Goal: Task Accomplishment & Management: Manage account settings

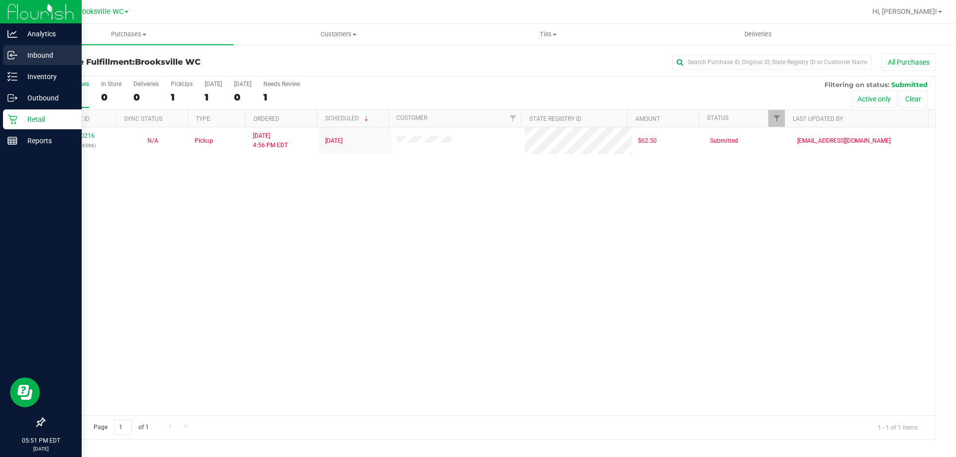
click at [10, 52] on icon at bounding box center [11, 55] width 6 height 7
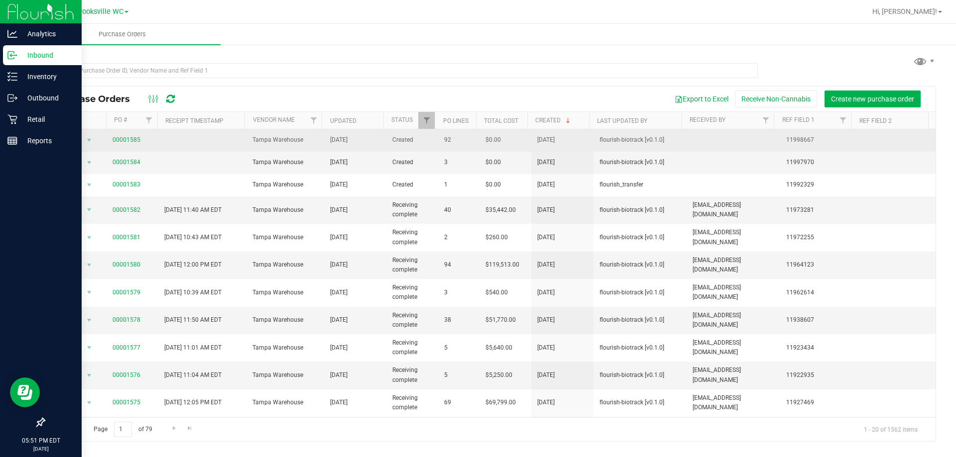
click at [125, 144] on span "00001585" at bounding box center [126, 139] width 28 height 9
click at [125, 141] on link "00001585" at bounding box center [126, 139] width 28 height 7
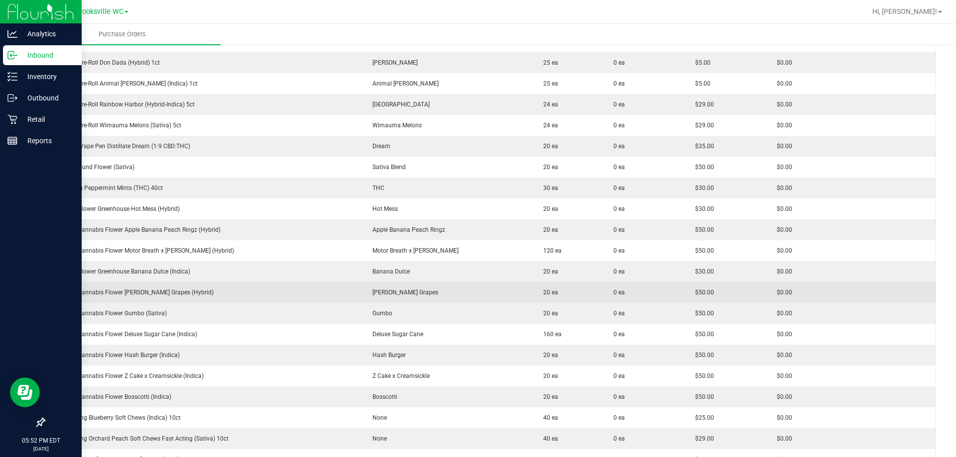
scroll to position [1444, 0]
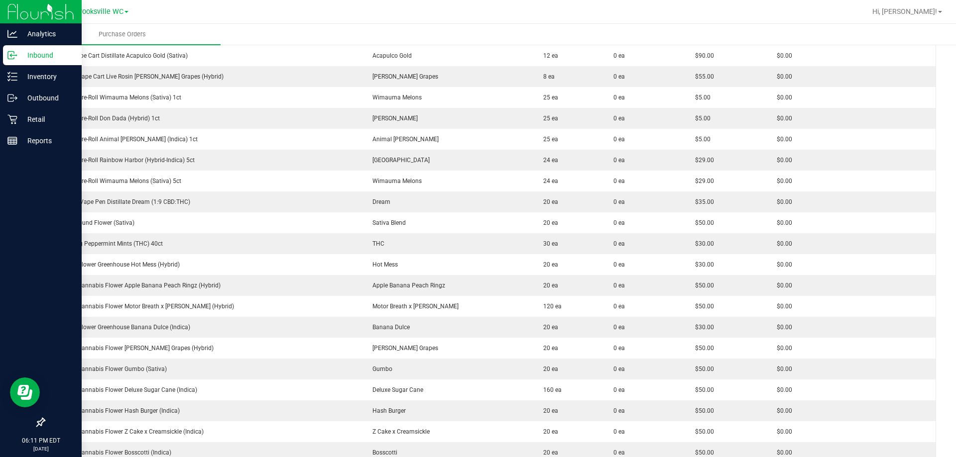
click at [543, 36] on ul "Purchase Orders" at bounding box center [502, 34] width 956 height 21
click at [3, 118] on div "Retail" at bounding box center [42, 120] width 79 height 20
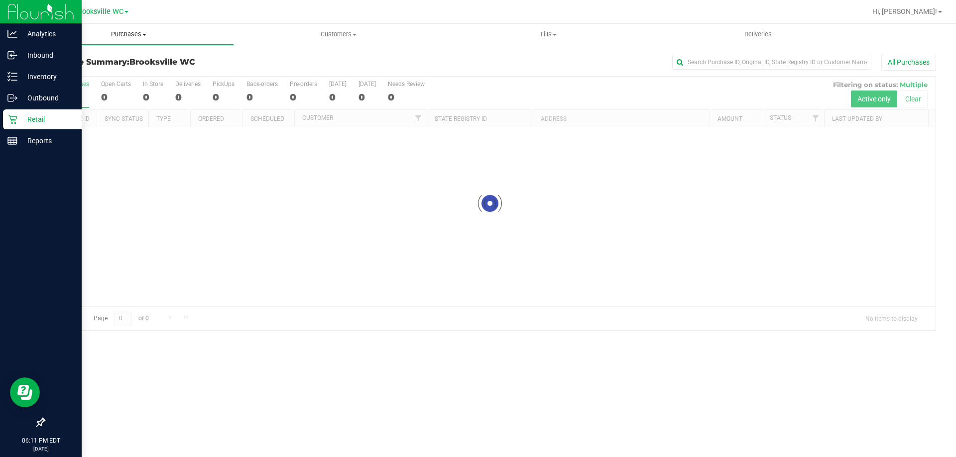
click at [126, 32] on span "Purchases" at bounding box center [129, 34] width 210 height 9
click at [120, 71] on li "Fulfillment" at bounding box center [129, 72] width 210 height 12
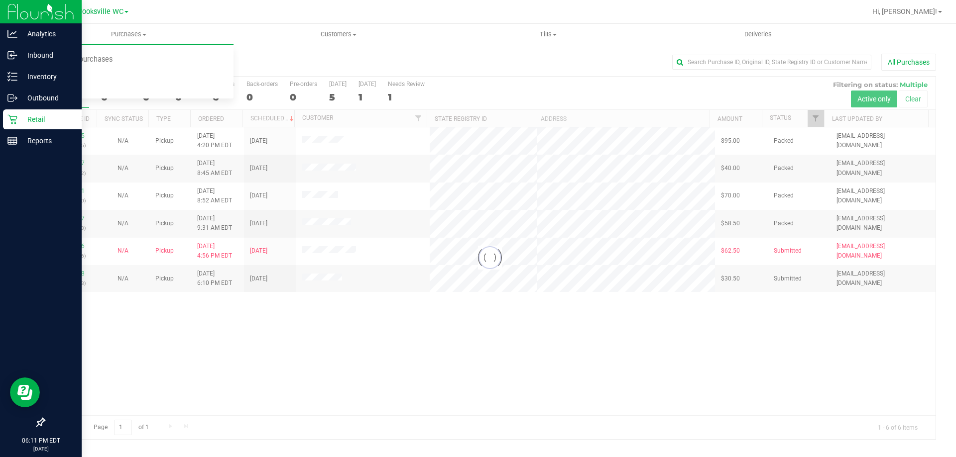
click at [319, 64] on h3 "Purchase Summary: [GEOGRAPHIC_DATA] WC" at bounding box center [192, 62] width 297 height 9
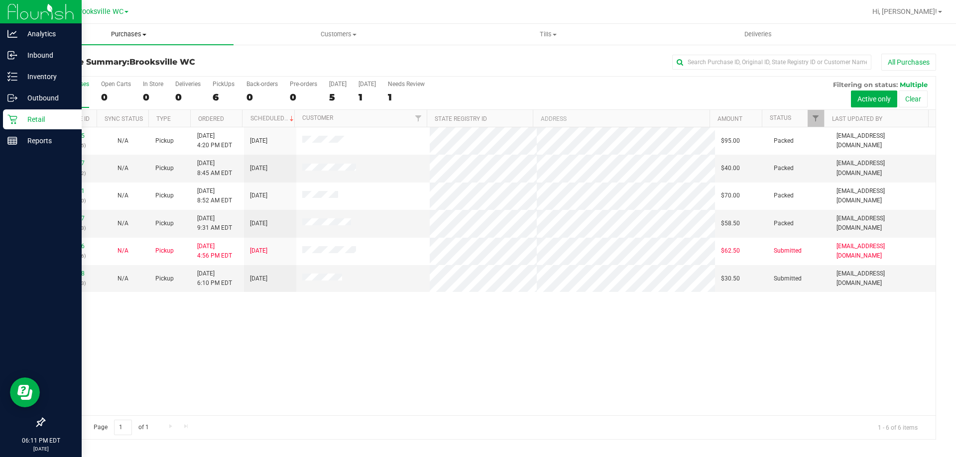
click at [113, 33] on span "Purchases" at bounding box center [129, 34] width 210 height 9
click at [115, 71] on li "Fulfillment" at bounding box center [129, 72] width 210 height 12
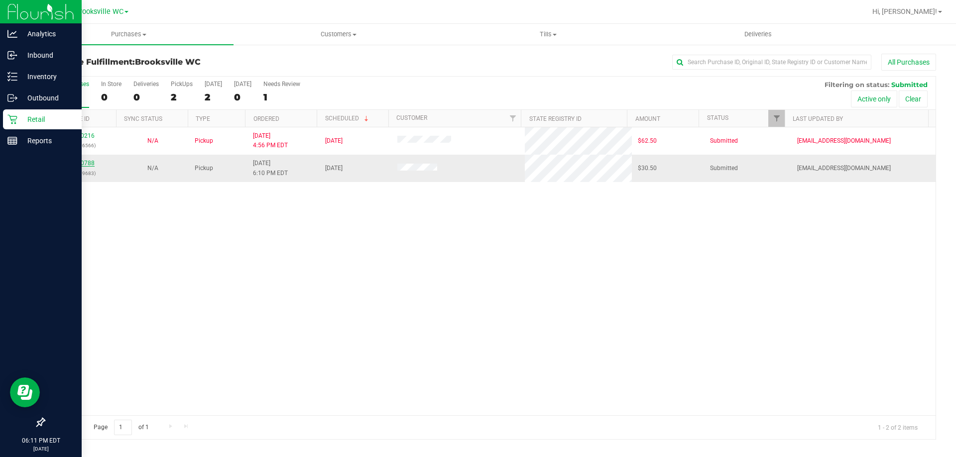
click at [72, 164] on link "12000788" at bounding box center [81, 163] width 28 height 7
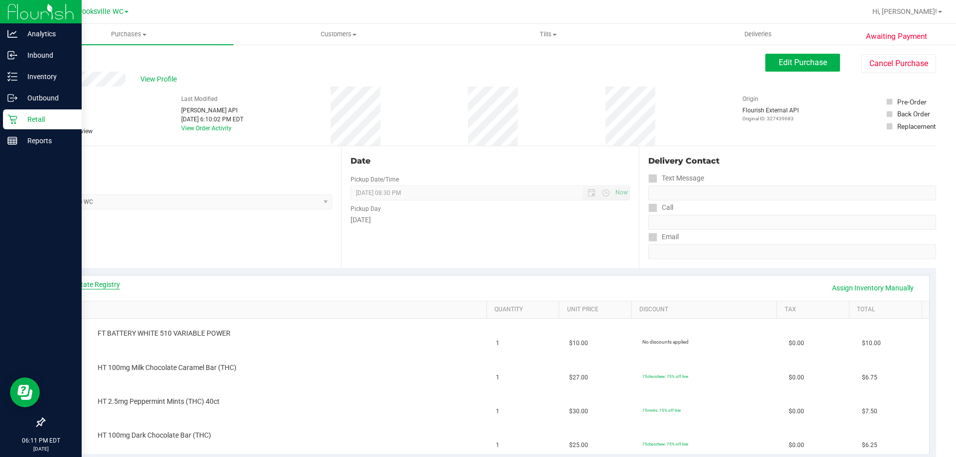
click at [105, 286] on link "View State Registry" at bounding box center [90, 285] width 60 height 10
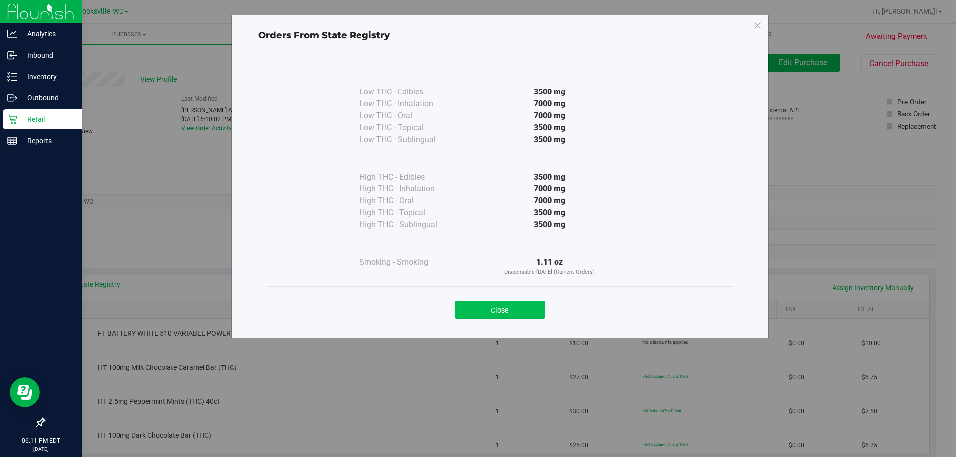
click at [507, 304] on button "Close" at bounding box center [499, 310] width 91 height 18
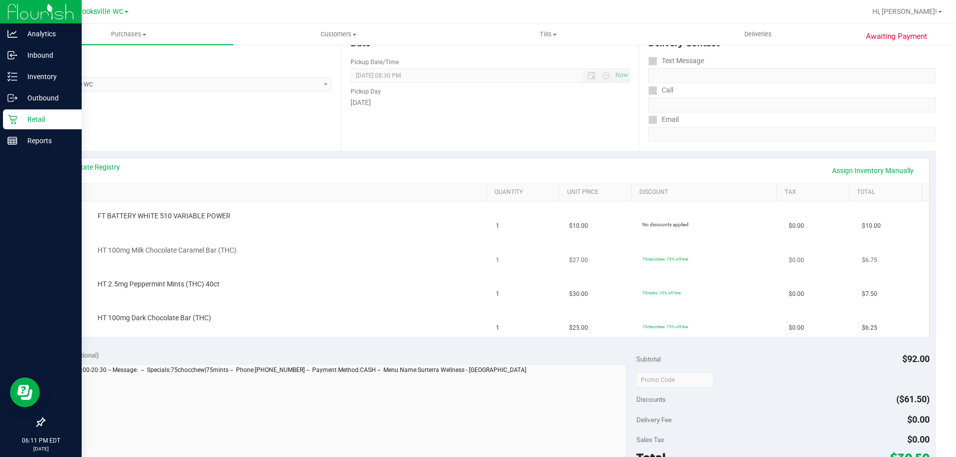
scroll to position [100, 0]
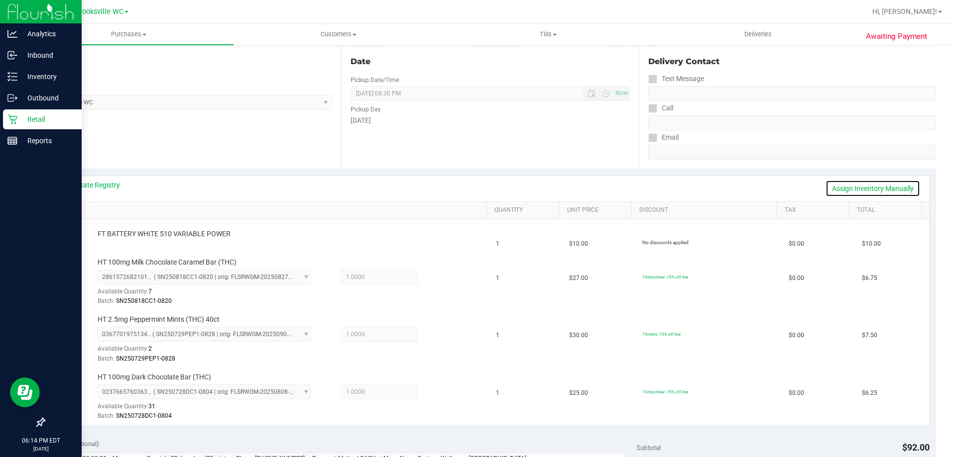
click at [902, 185] on link "Assign Inventory Manually" at bounding box center [872, 188] width 95 height 17
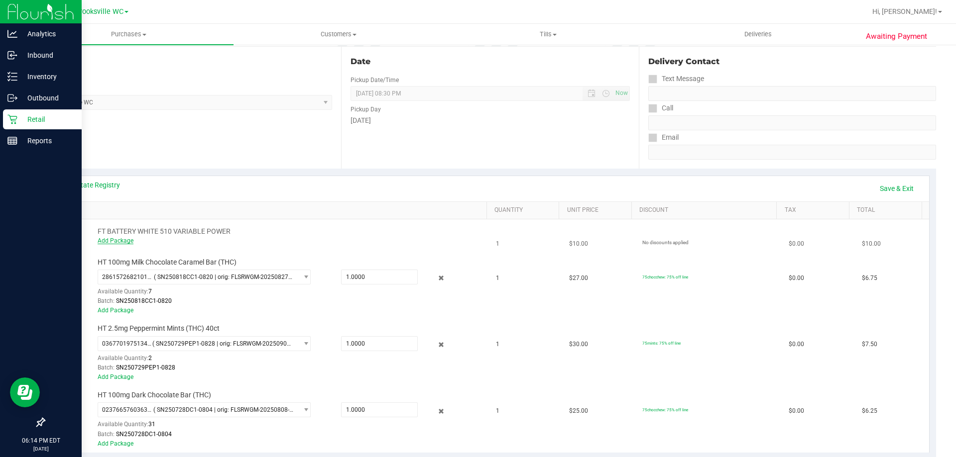
click at [127, 240] on link "Add Package" at bounding box center [116, 240] width 36 height 7
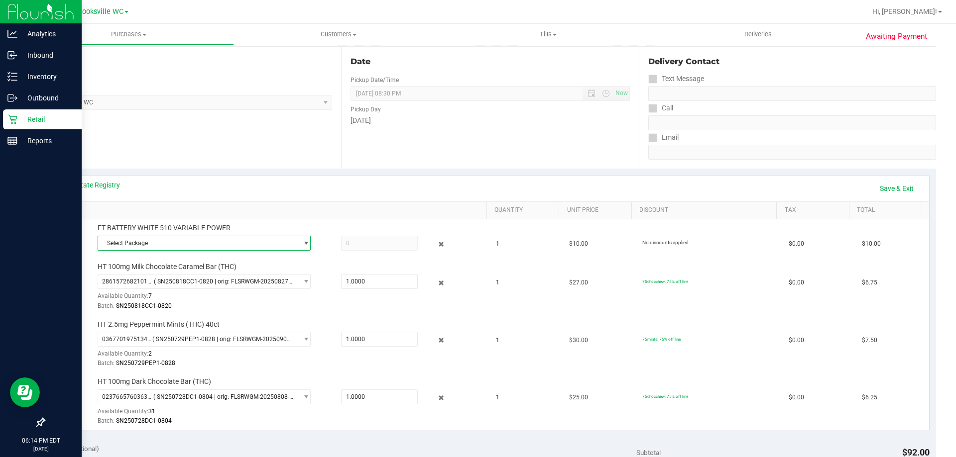
click at [127, 239] on span "Select Package" at bounding box center [198, 243] width 200 height 14
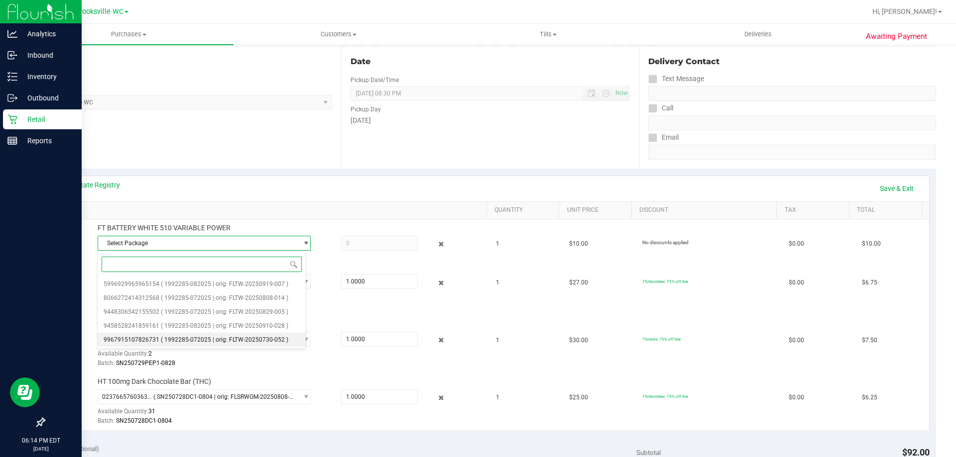
click at [284, 342] on span "( 1992285-072025 | orig: FLTW-20250730-052 )" at bounding box center [224, 339] width 127 height 7
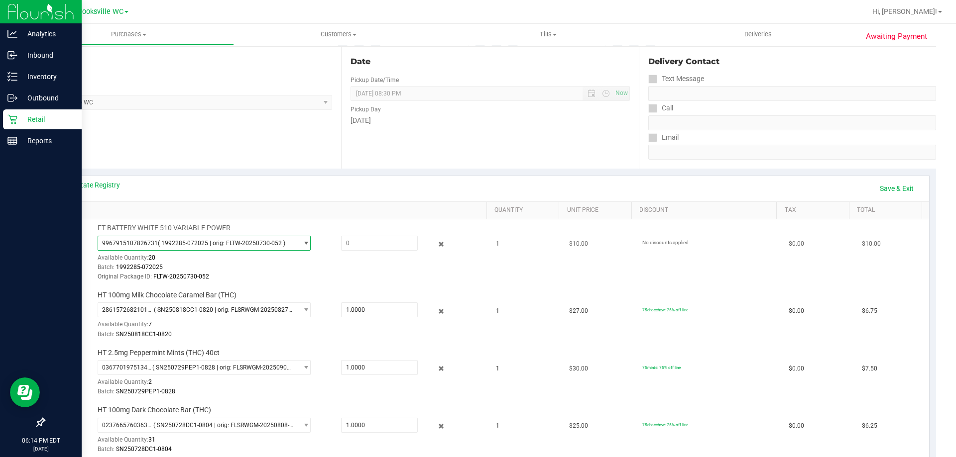
click at [259, 240] on span "( 1992285-072025 | orig: FLTW-20250730-052 )" at bounding box center [221, 243] width 127 height 7
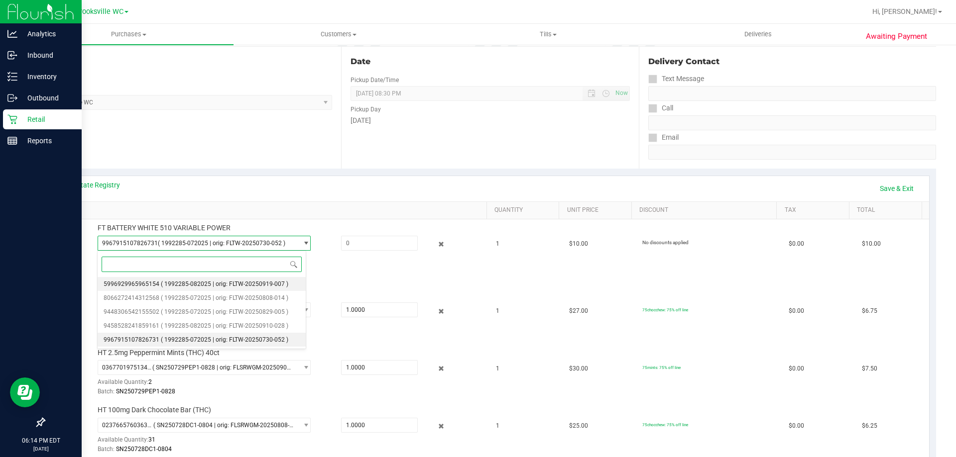
click at [249, 286] on span "( 1992285-082025 | orig: FLTW-20250919-007 )" at bounding box center [224, 284] width 127 height 7
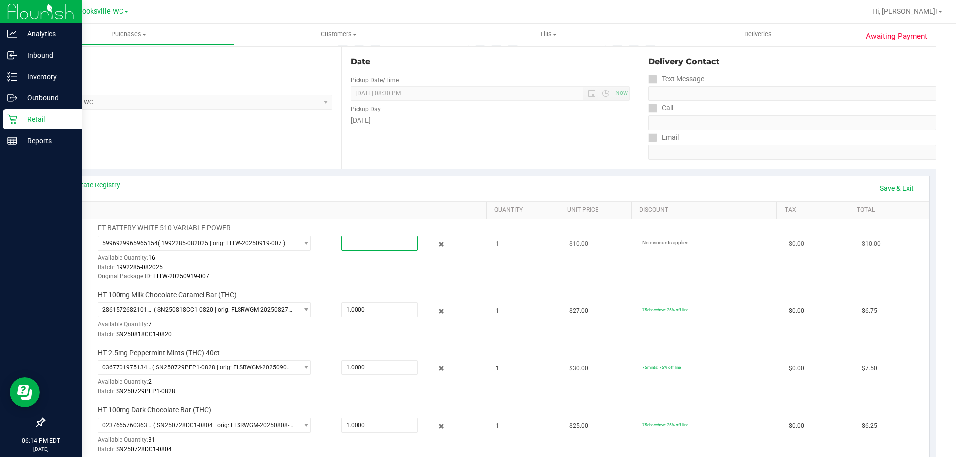
click at [379, 243] on span at bounding box center [379, 243] width 77 height 15
type input "16"
type input "1.0000"
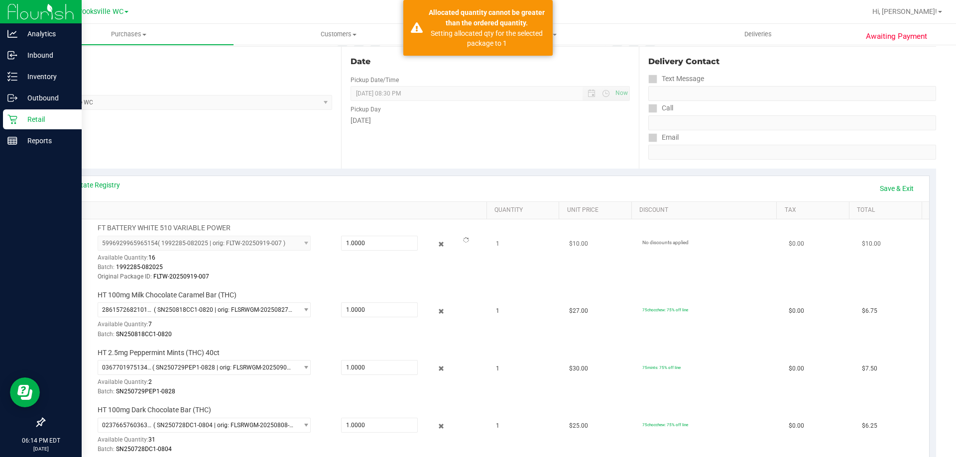
click at [400, 223] on td "FT BATTERY WHITE 510 VARIABLE POWER 5996929965965154 ( 1992285-082025 | orig: F…" at bounding box center [270, 253] width 439 height 67
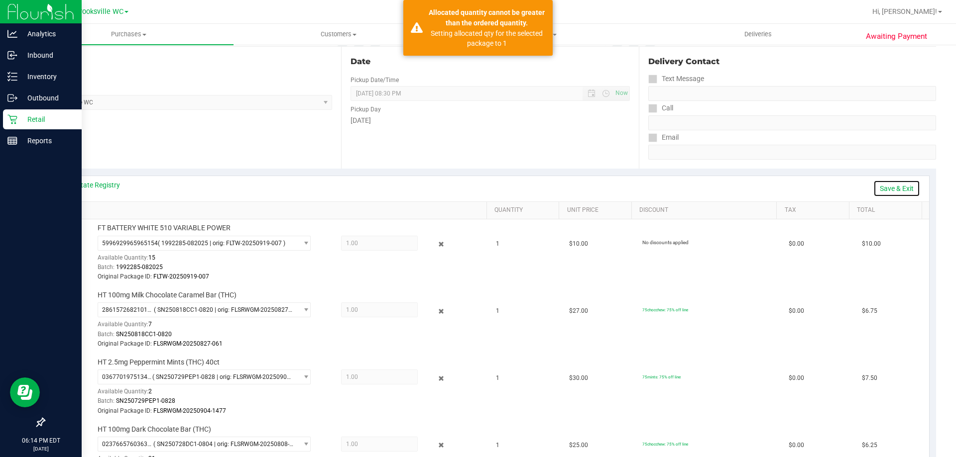
click at [888, 188] on link "Save & Exit" at bounding box center [896, 188] width 47 height 17
click at [487, 25] on div "Allocated quantity cannot be greater than the ordered quantity." at bounding box center [486, 17] width 117 height 21
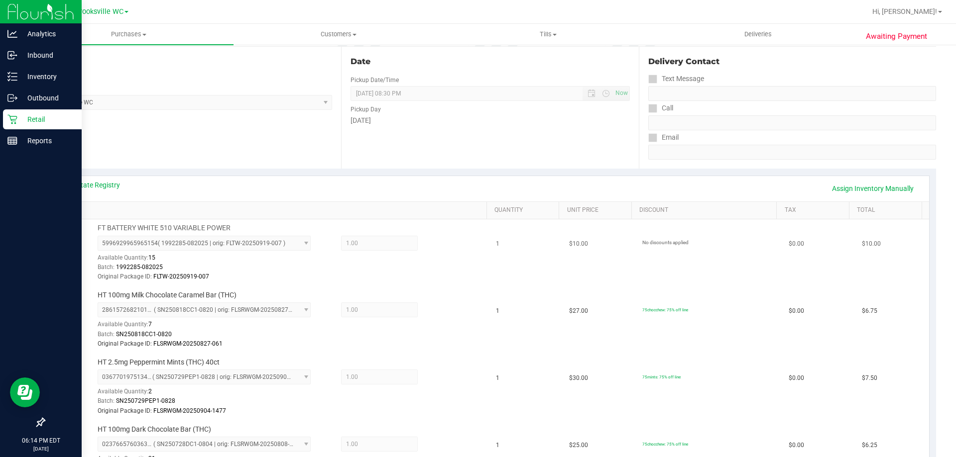
click at [375, 247] on span "1.00 1" at bounding box center [379, 243] width 77 height 15
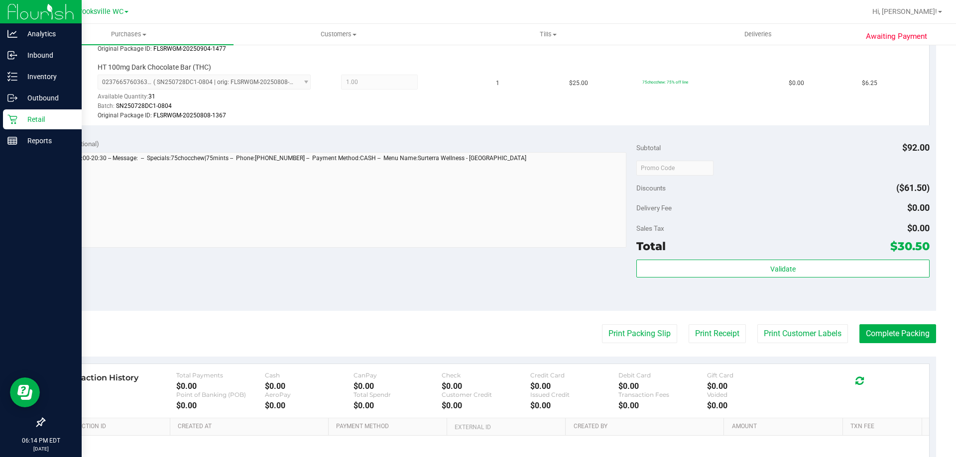
scroll to position [567, 0]
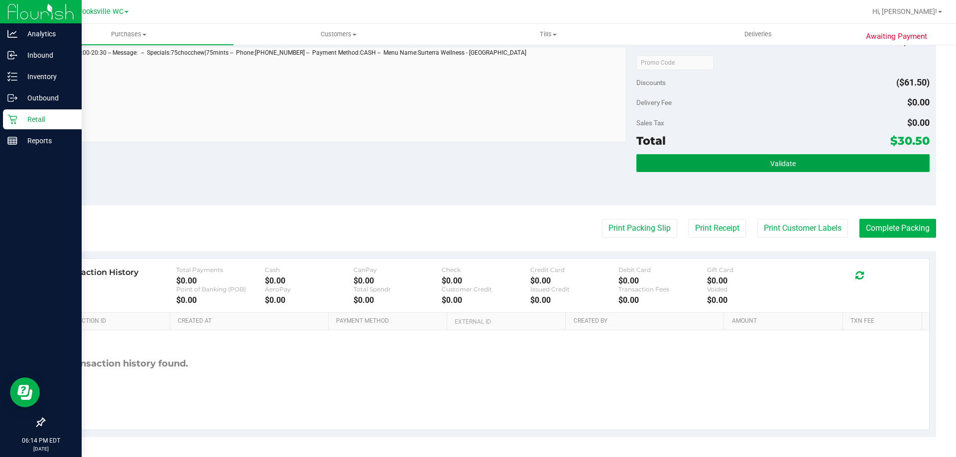
click at [756, 164] on button "Validate" at bounding box center [782, 163] width 293 height 18
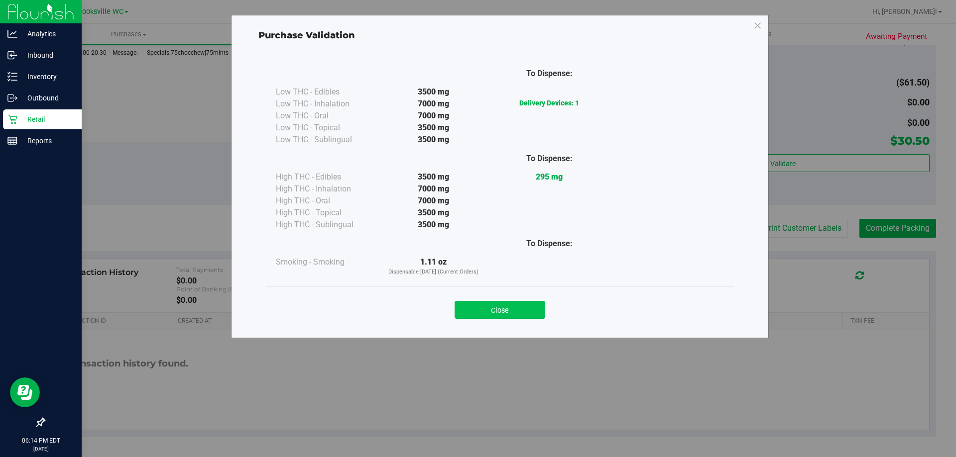
click at [538, 311] on button "Close" at bounding box center [499, 310] width 91 height 18
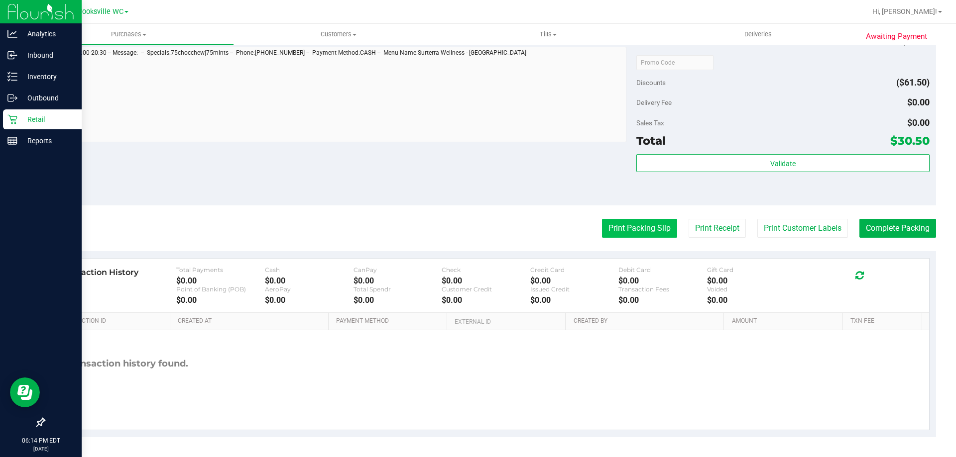
click at [646, 227] on button "Print Packing Slip" at bounding box center [639, 228] width 75 height 19
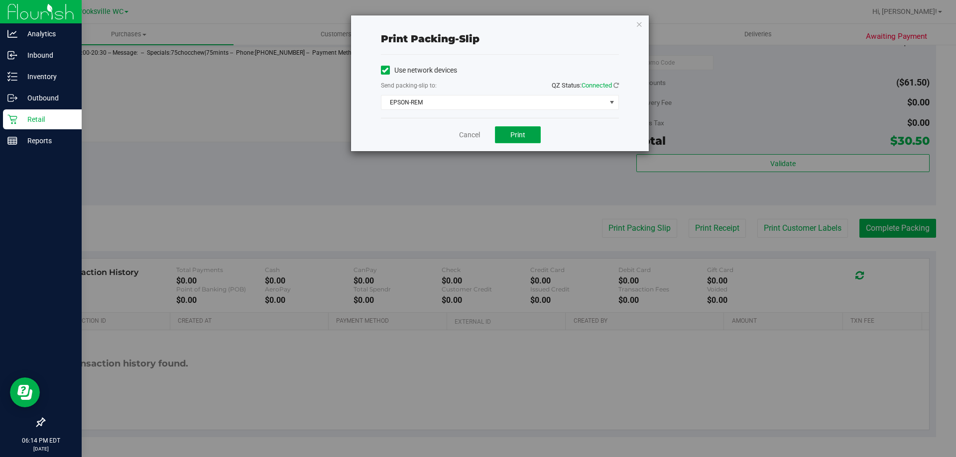
click at [516, 132] on span "Print" at bounding box center [517, 135] width 15 height 8
click at [462, 136] on link "Cancel" at bounding box center [469, 135] width 21 height 10
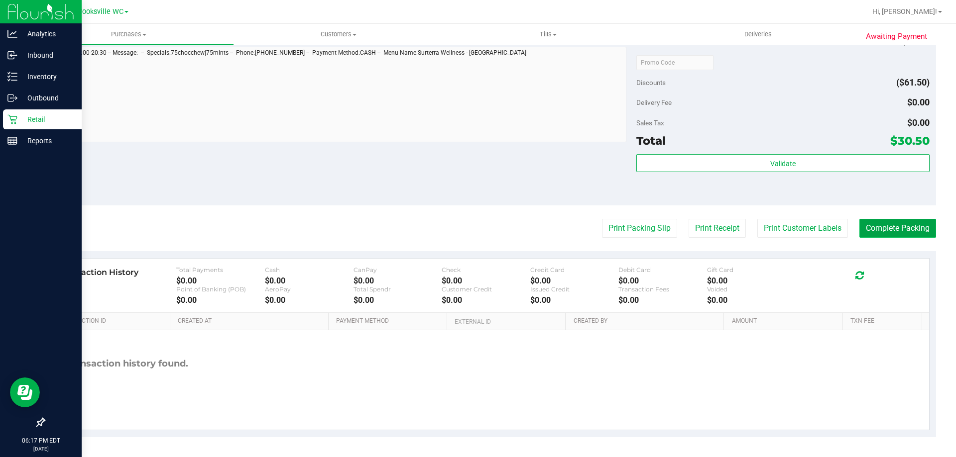
click at [887, 228] on button "Complete Packing" at bounding box center [897, 228] width 77 height 19
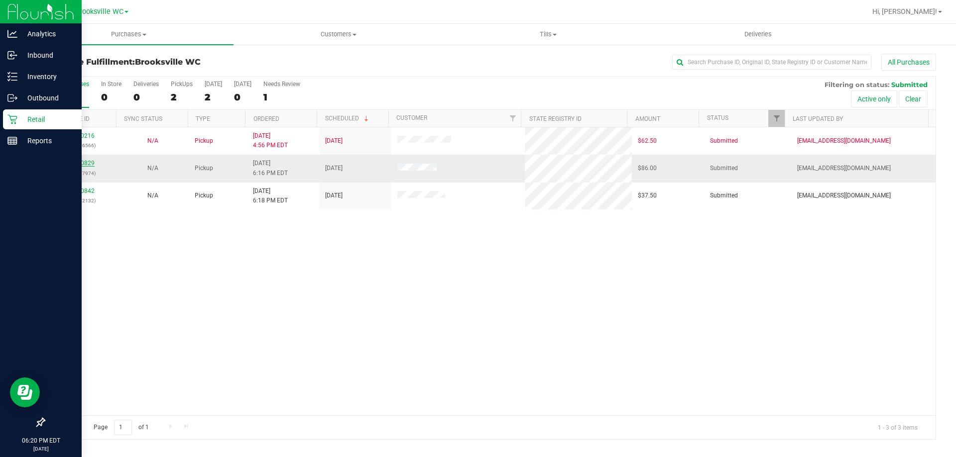
click at [89, 165] on link "12000829" at bounding box center [81, 163] width 28 height 7
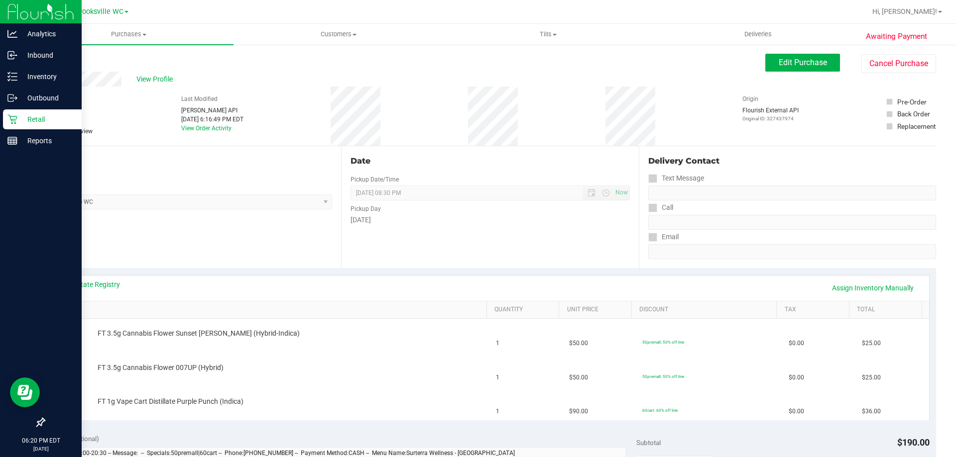
click at [95, 290] on div "View State Registry Assign Inventory Manually" at bounding box center [490, 288] width 860 height 17
click at [108, 286] on link "View State Registry" at bounding box center [90, 285] width 60 height 10
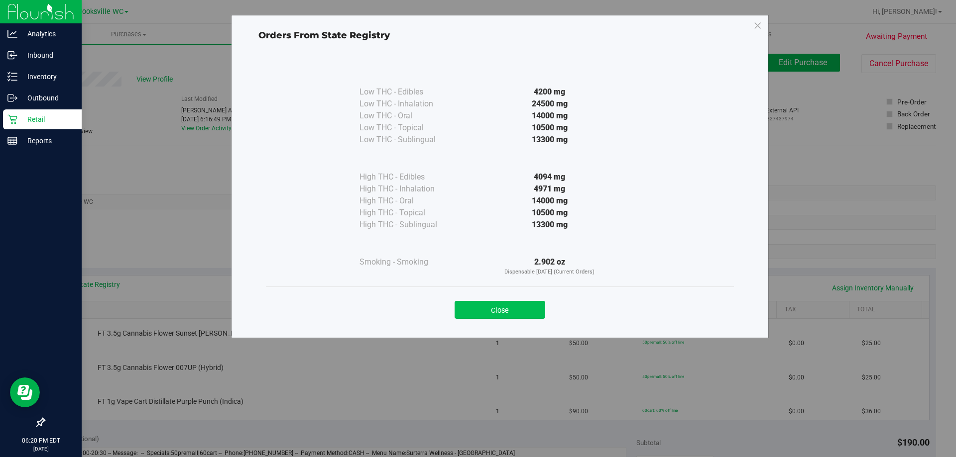
click at [485, 311] on button "Close" at bounding box center [499, 310] width 91 height 18
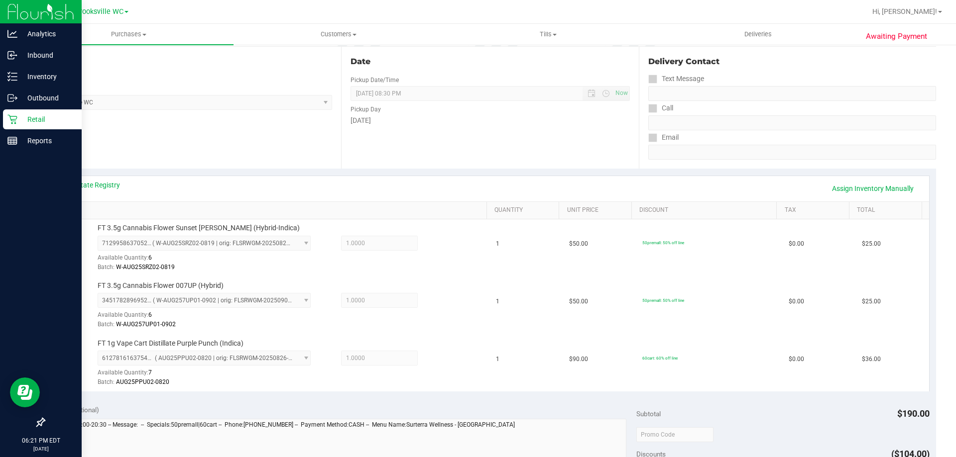
scroll to position [199, 0]
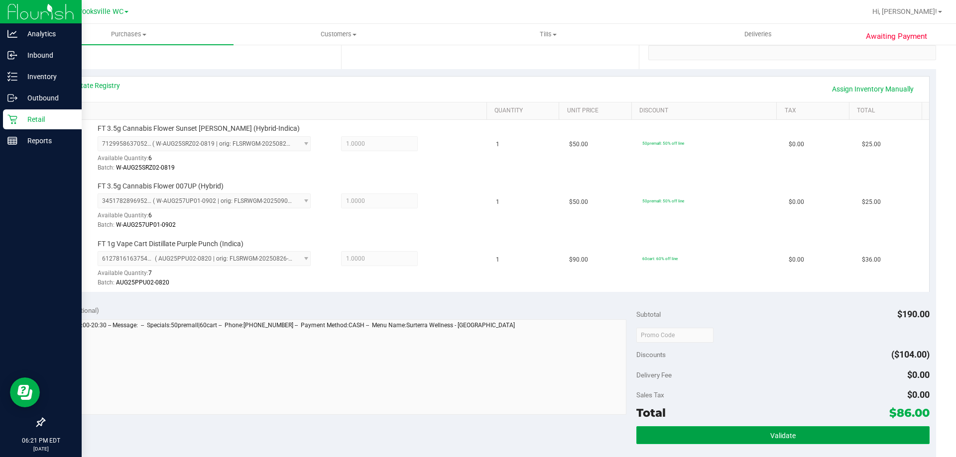
click at [871, 435] on button "Validate" at bounding box center [782, 436] width 293 height 18
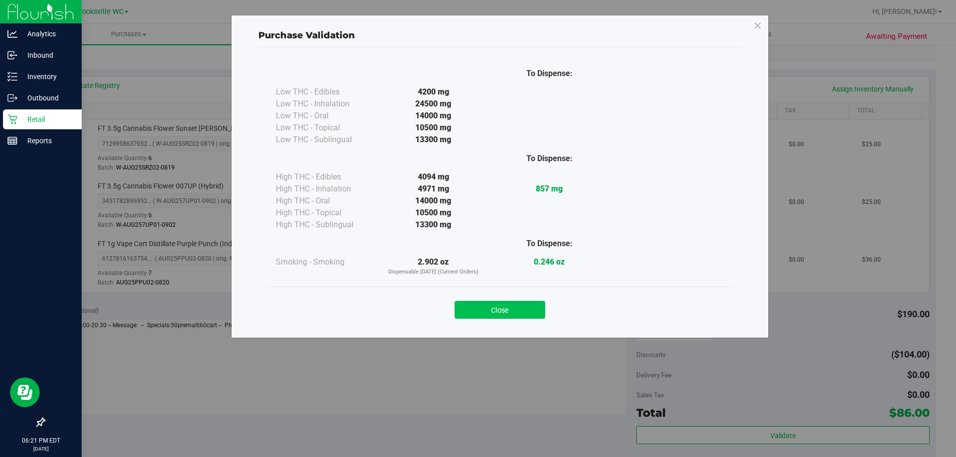
click at [501, 305] on button "Close" at bounding box center [499, 310] width 91 height 18
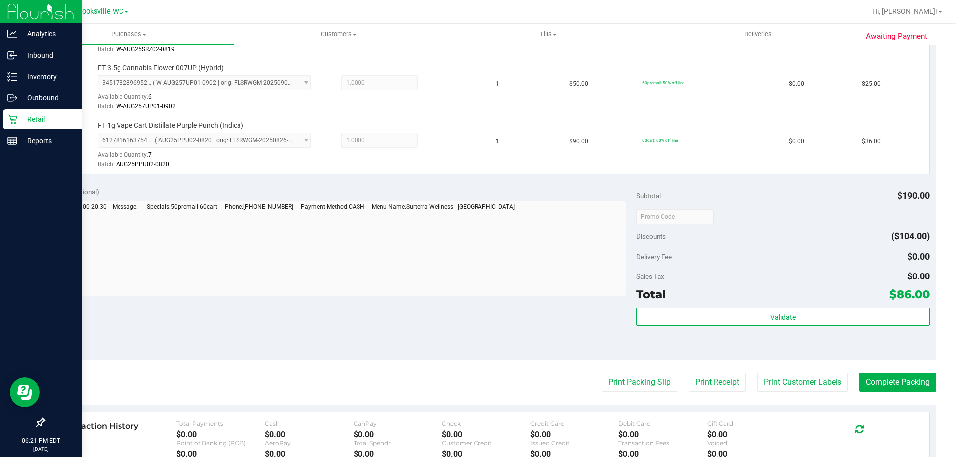
scroll to position [398, 0]
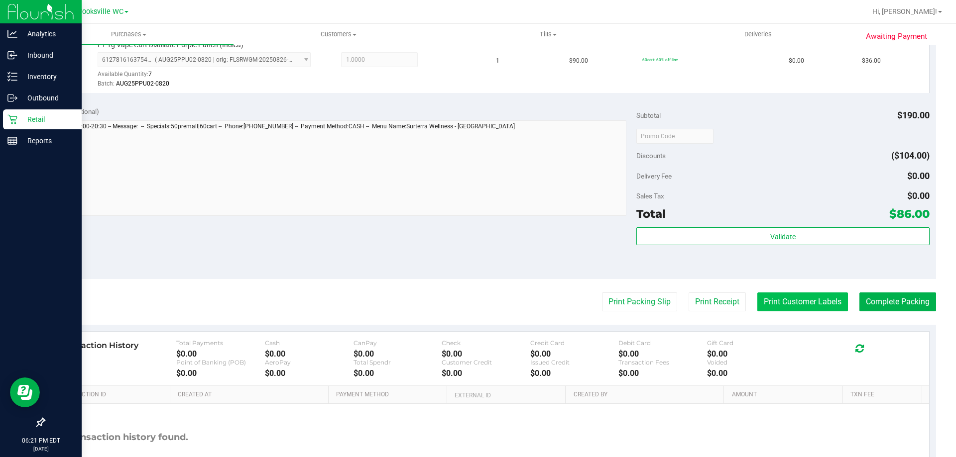
click at [805, 301] on button "Print Customer Labels" at bounding box center [802, 302] width 91 height 19
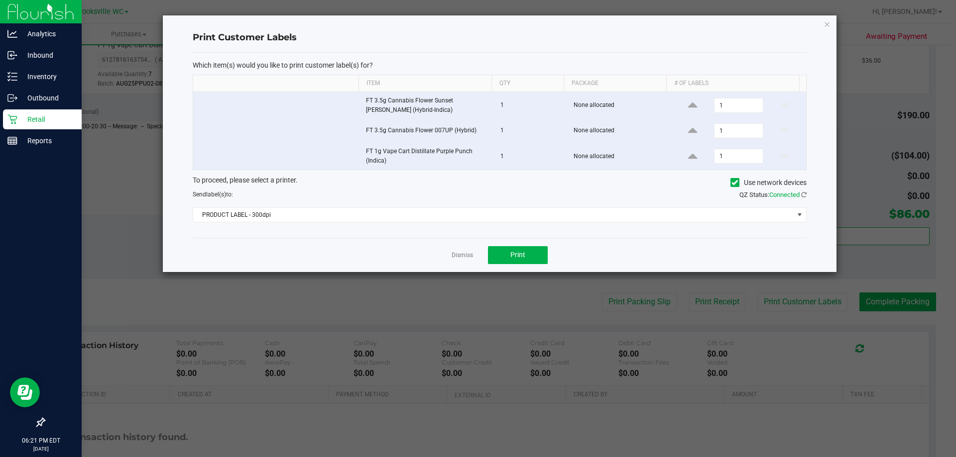
click at [449, 253] on div "Dismiss Print" at bounding box center [500, 255] width 614 height 34
click at [453, 260] on link "Dismiss" at bounding box center [461, 255] width 21 height 8
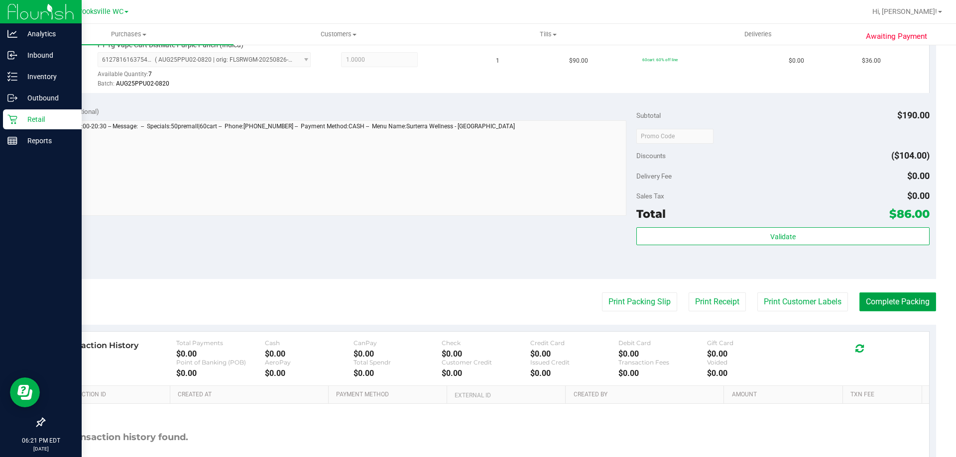
click at [902, 308] on button "Complete Packing" at bounding box center [897, 302] width 77 height 19
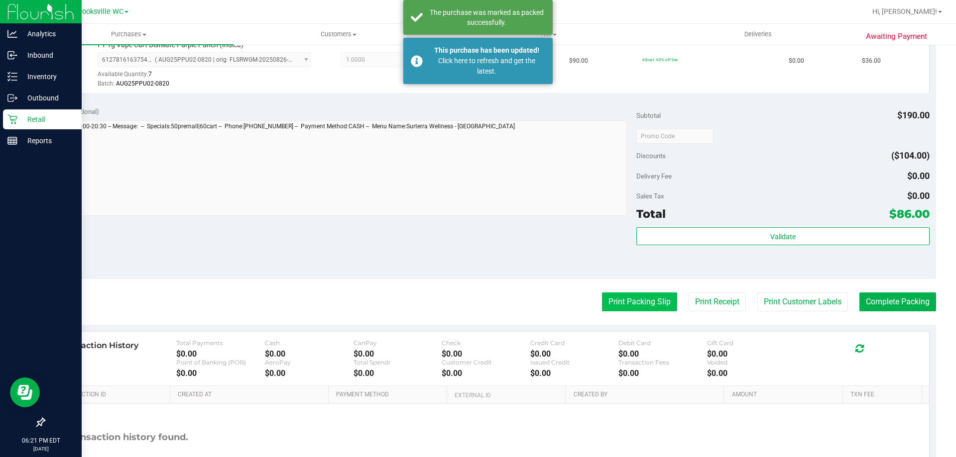
click at [651, 301] on button "Print Packing Slip" at bounding box center [639, 302] width 75 height 19
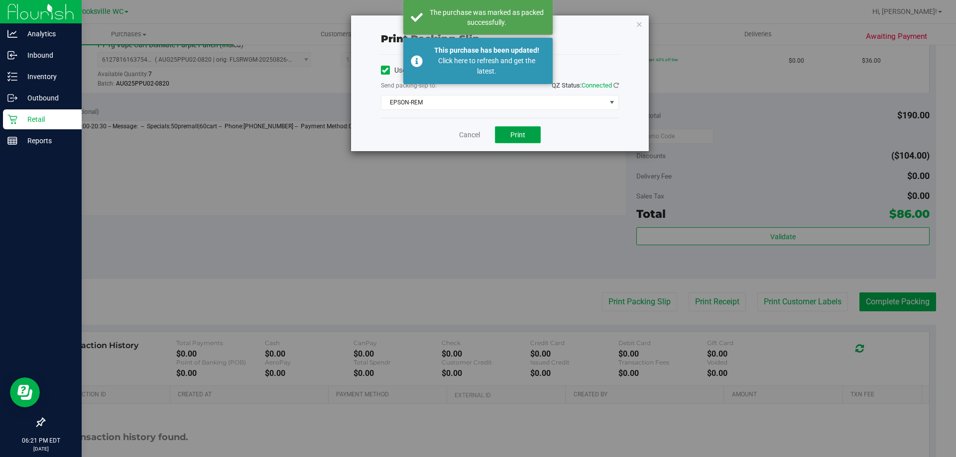
click at [523, 138] on span "Print" at bounding box center [517, 135] width 15 height 8
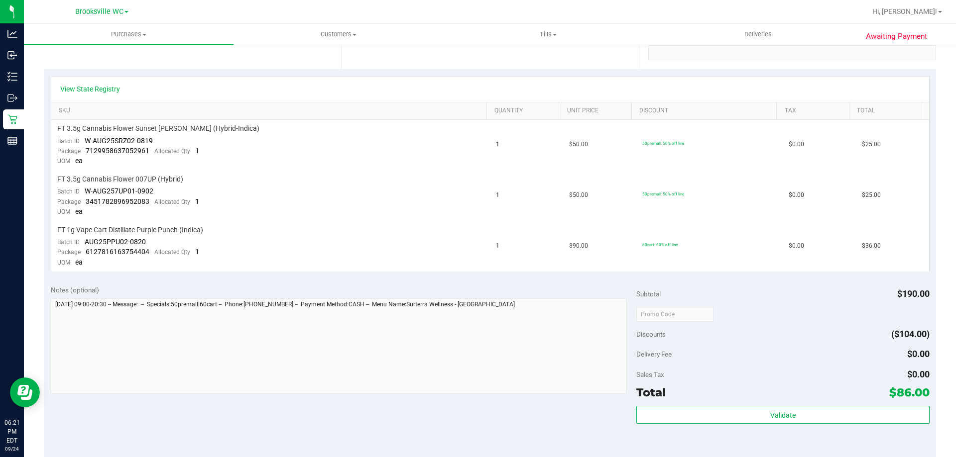
scroll to position [249, 0]
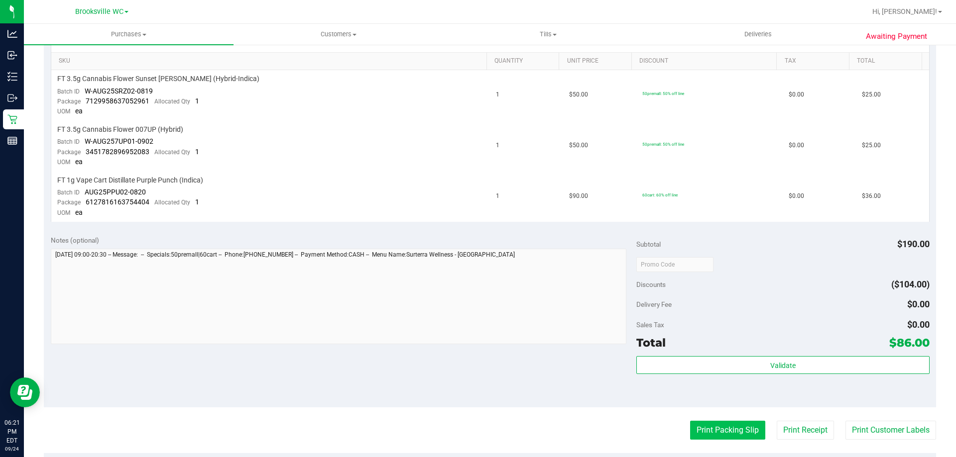
click at [722, 426] on button "Print Packing Slip" at bounding box center [727, 430] width 75 height 19
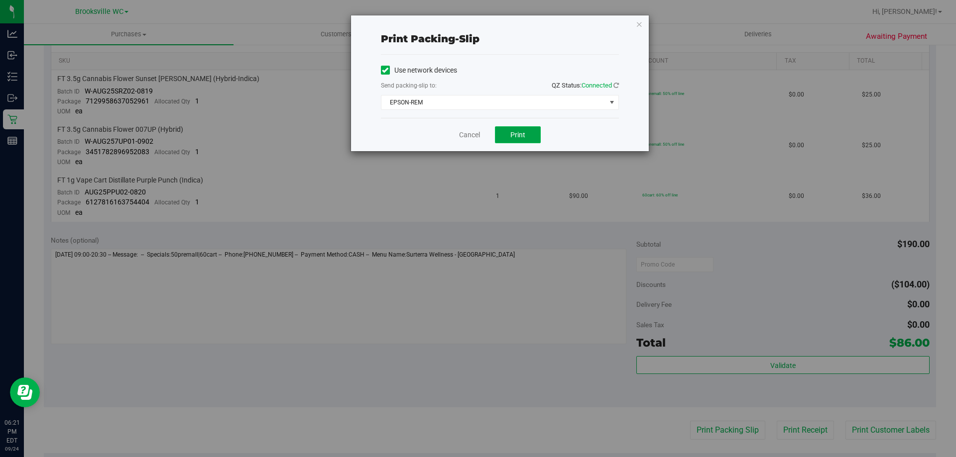
click at [521, 134] on span "Print" at bounding box center [517, 135] width 15 height 8
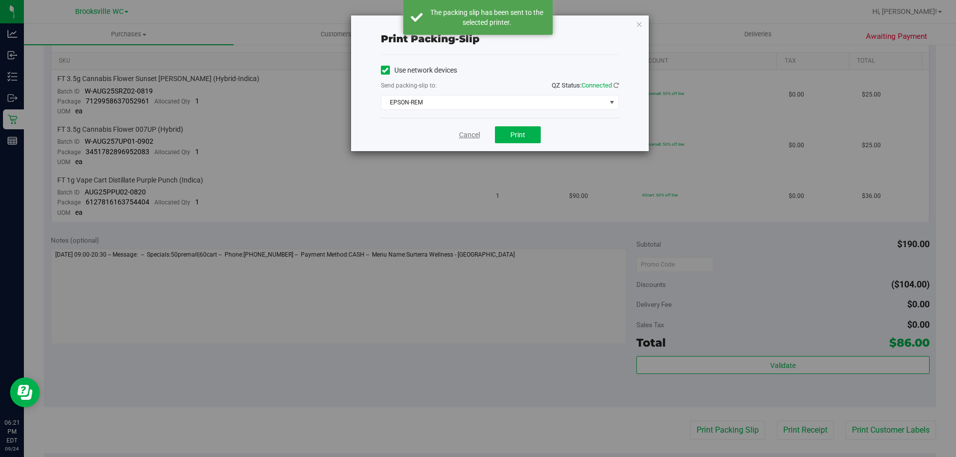
click at [469, 135] on link "Cancel" at bounding box center [469, 135] width 21 height 10
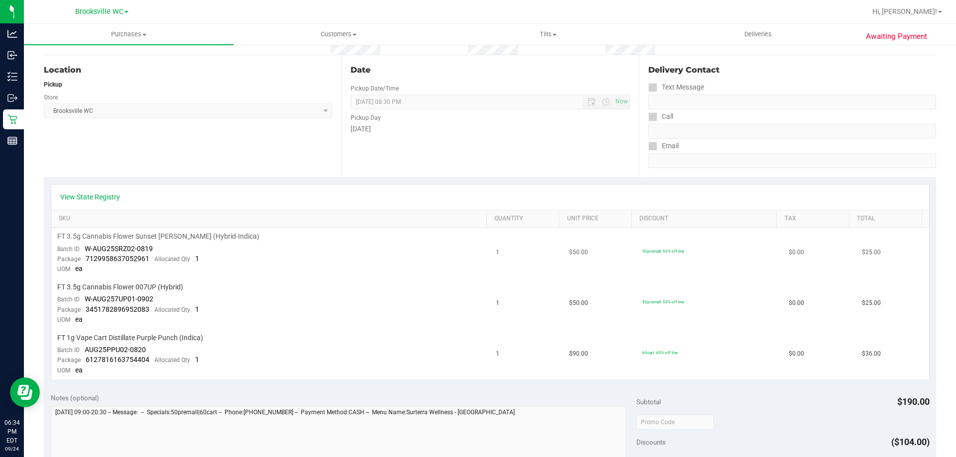
scroll to position [0, 0]
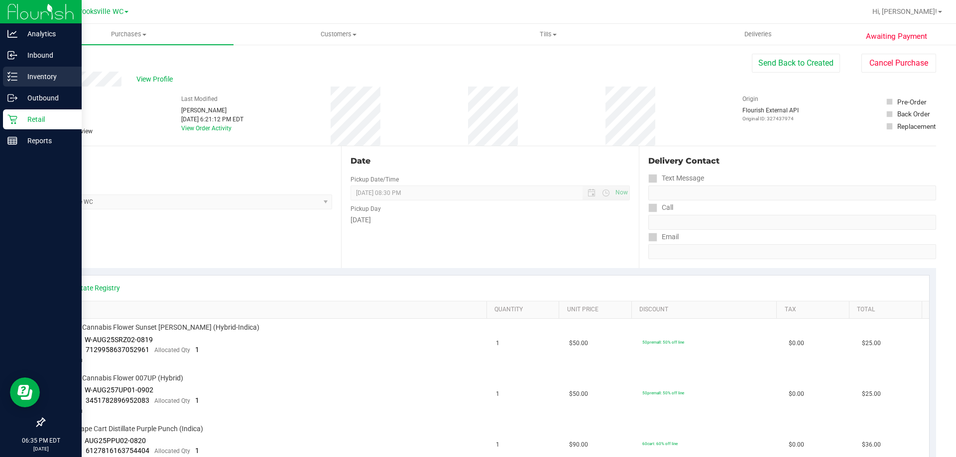
click at [21, 83] on div "Inventory" at bounding box center [42, 77] width 79 height 20
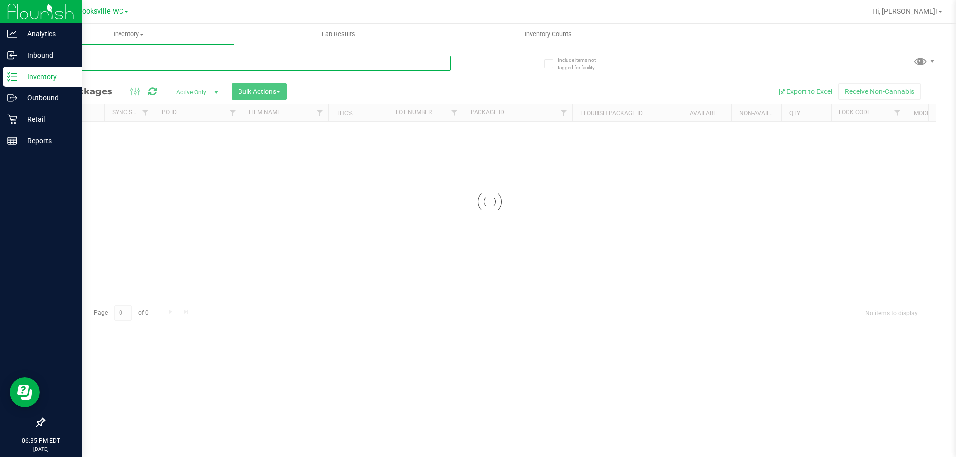
click at [122, 65] on div "Inventory All packages All inventory Waste log Create inventory Lab Results Inv…" at bounding box center [490, 241] width 932 height 434
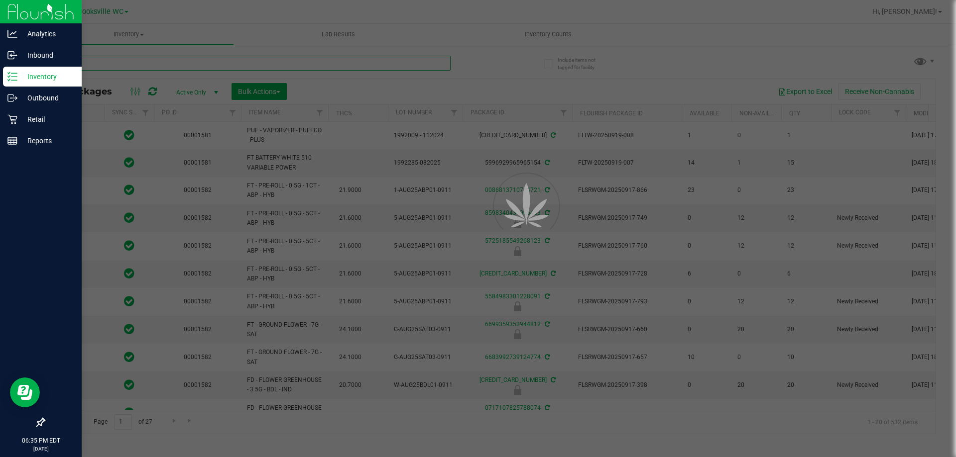
type input "[DATE]"
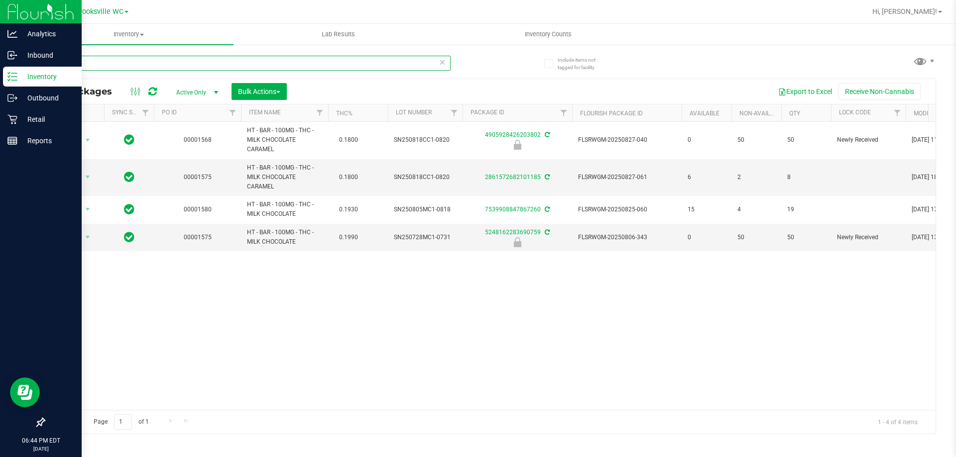
drag, startPoint x: 101, startPoint y: 66, endPoint x: 0, endPoint y: 82, distance: 102.3
click at [0, 82] on div "Analytics Inbound Inventory Outbound Retail Reports 06:44 PM EDT [DATE] 09/24 B…" at bounding box center [478, 228] width 956 height 457
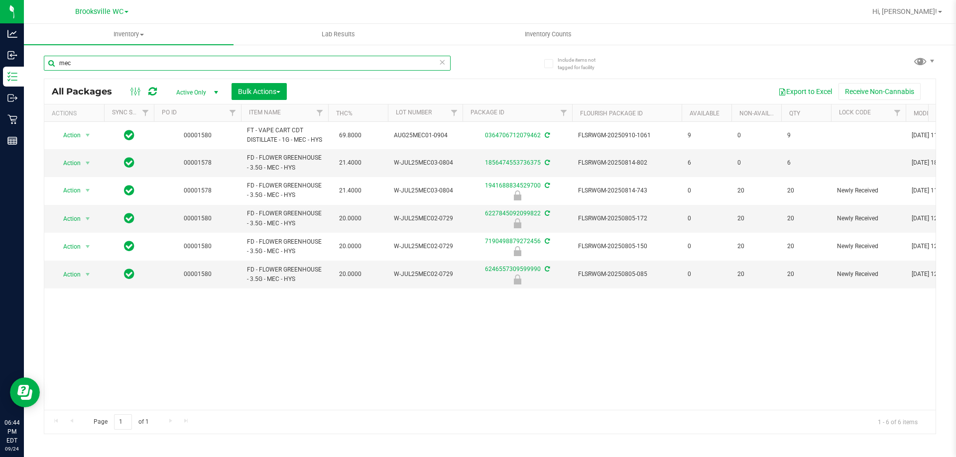
type input "mec"
click at [597, 351] on div "Action Action Adjust qty Create package Edit attributes Global inventory Locate…" at bounding box center [489, 266] width 891 height 288
click at [835, 10] on div at bounding box center [521, 11] width 687 height 19
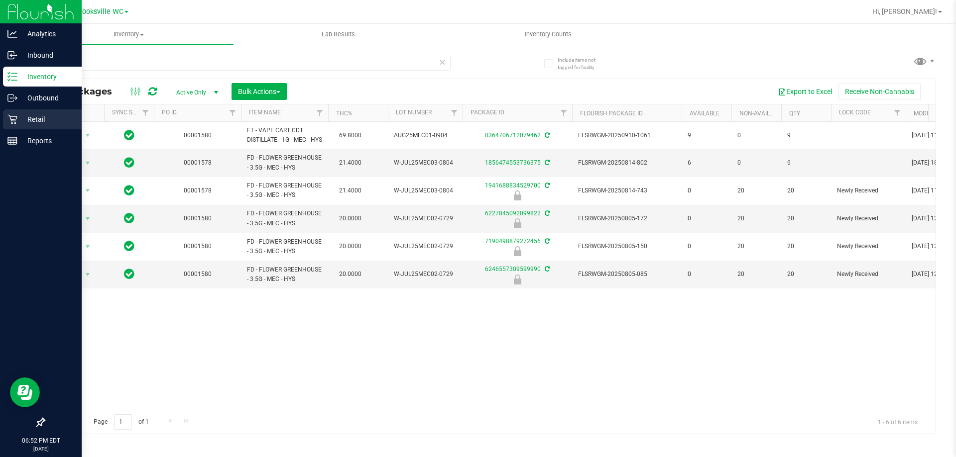
click at [38, 122] on p "Retail" at bounding box center [47, 119] width 60 height 12
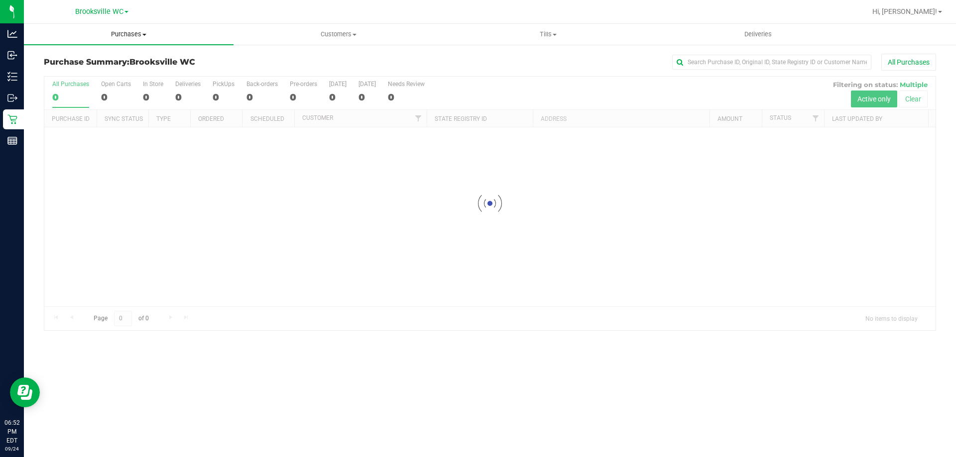
click at [134, 37] on span "Purchases" at bounding box center [129, 34] width 210 height 9
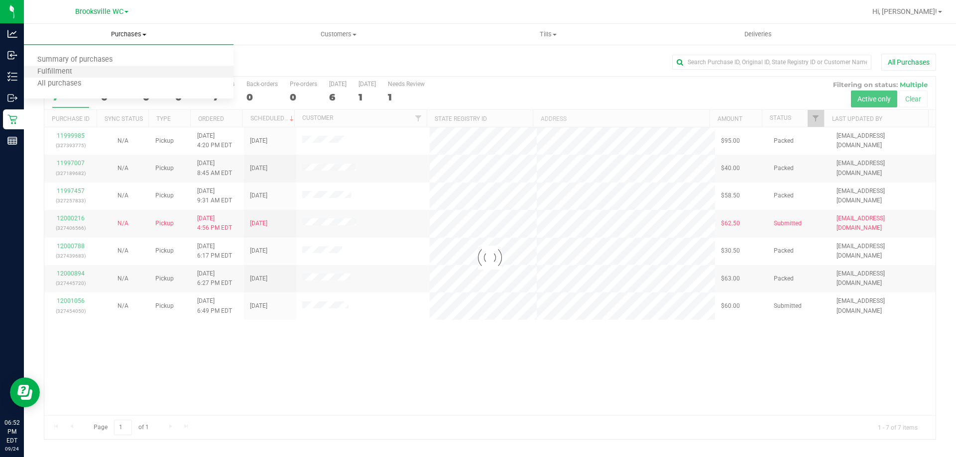
click at [131, 70] on li "Fulfillment" at bounding box center [129, 72] width 210 height 12
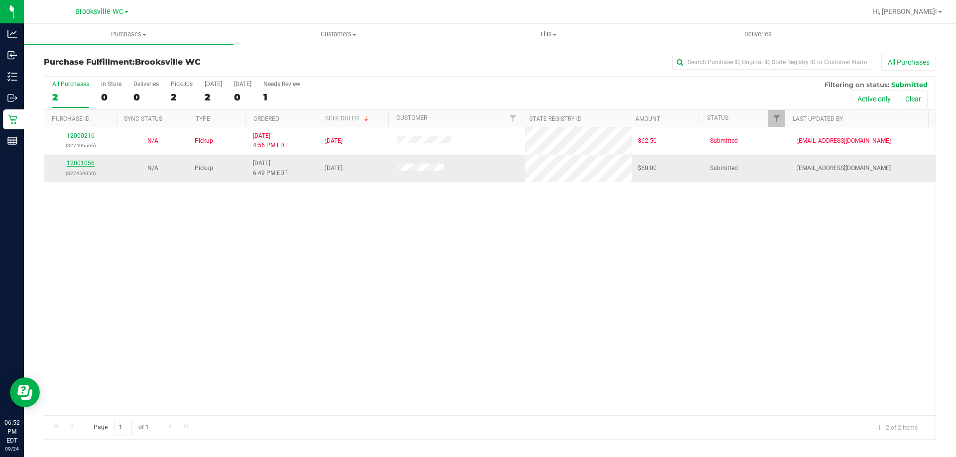
click at [85, 163] on link "12001056" at bounding box center [81, 163] width 28 height 7
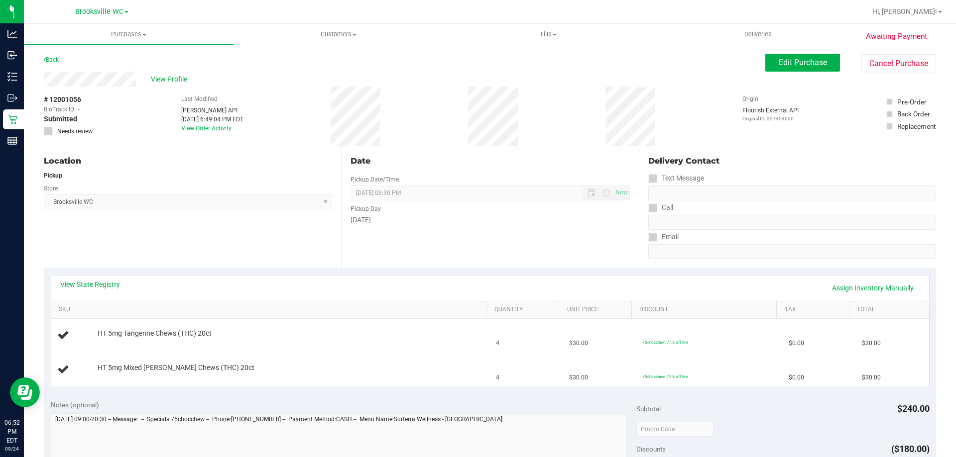
click at [85, 279] on div "View State Registry Assign Inventory Manually" at bounding box center [490, 288] width 878 height 25
click at [87, 281] on link "View State Registry" at bounding box center [90, 285] width 60 height 10
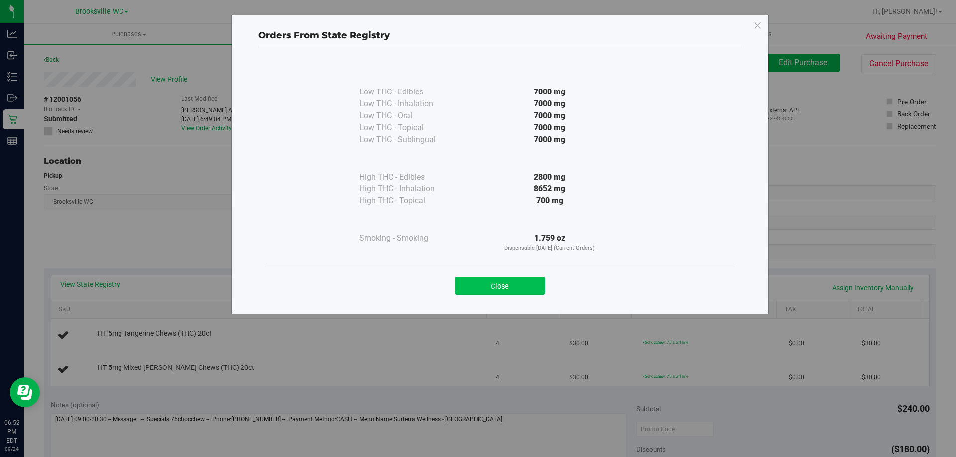
click at [506, 294] on button "Close" at bounding box center [499, 286] width 91 height 18
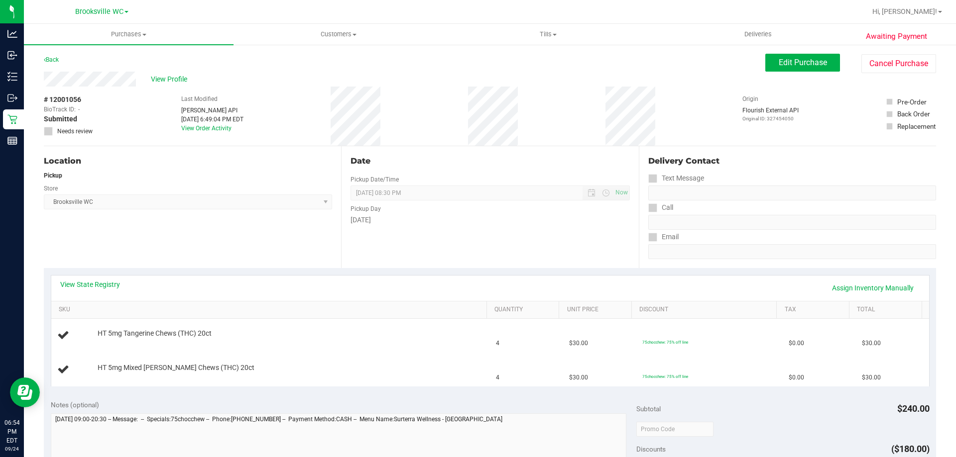
click at [347, 293] on div "View State Registry Assign Inventory Manually" at bounding box center [490, 288] width 860 height 17
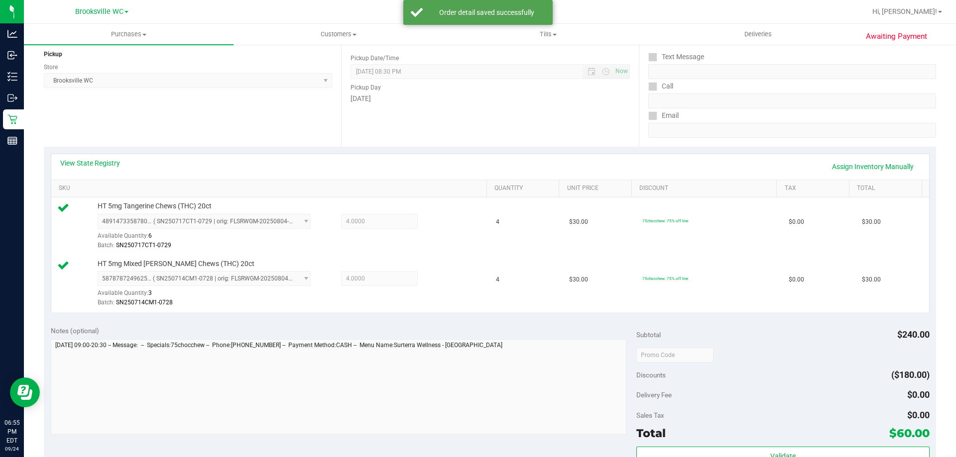
scroll to position [199, 0]
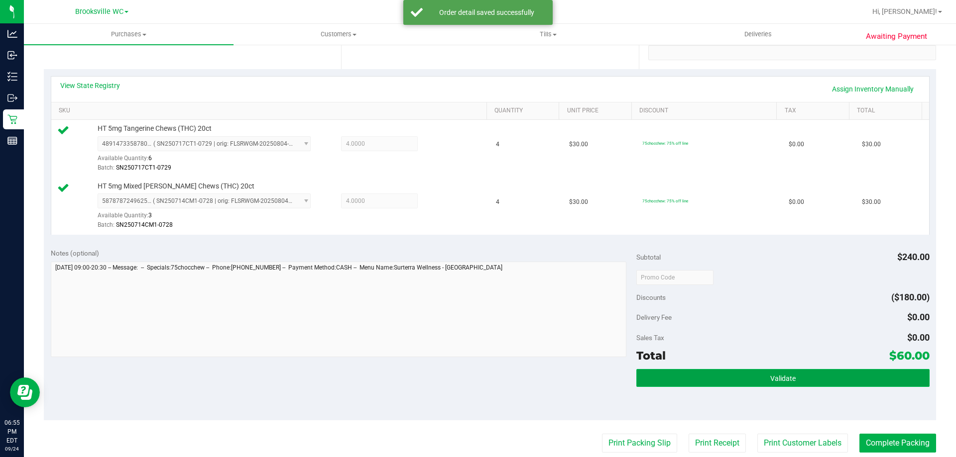
click at [741, 374] on button "Validate" at bounding box center [782, 378] width 293 height 18
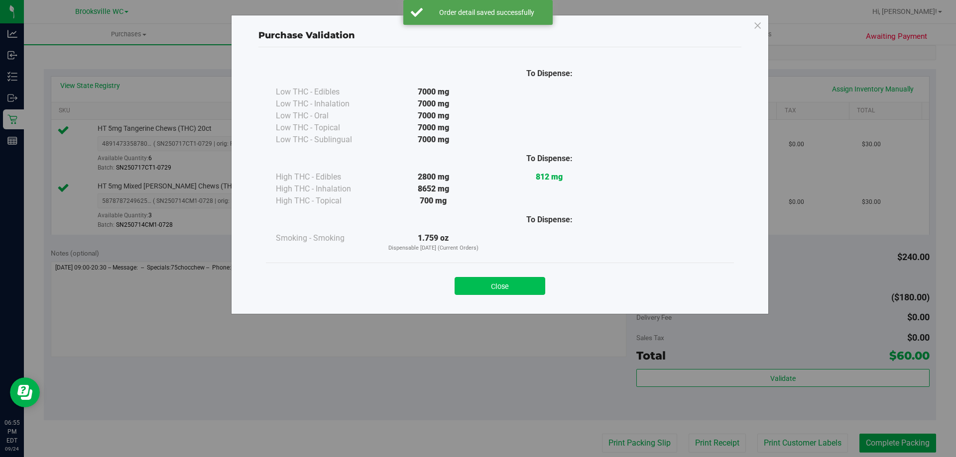
click at [513, 286] on button "Close" at bounding box center [499, 286] width 91 height 18
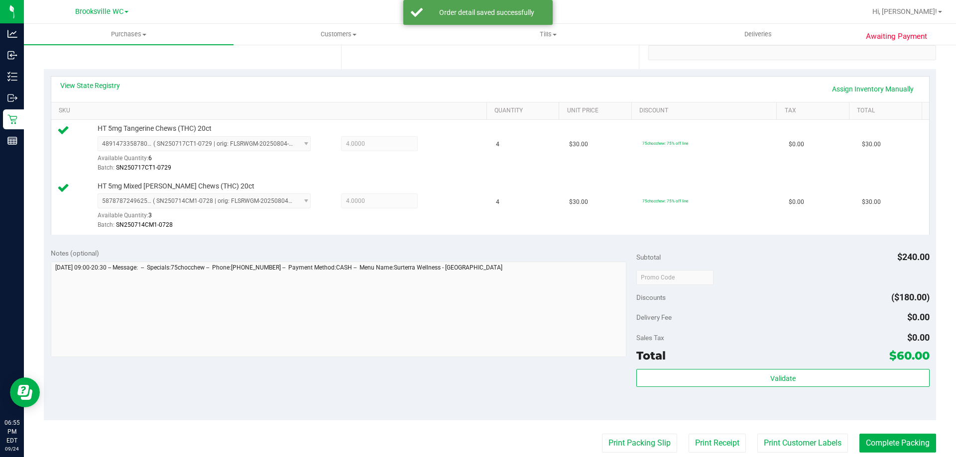
scroll to position [398, 0]
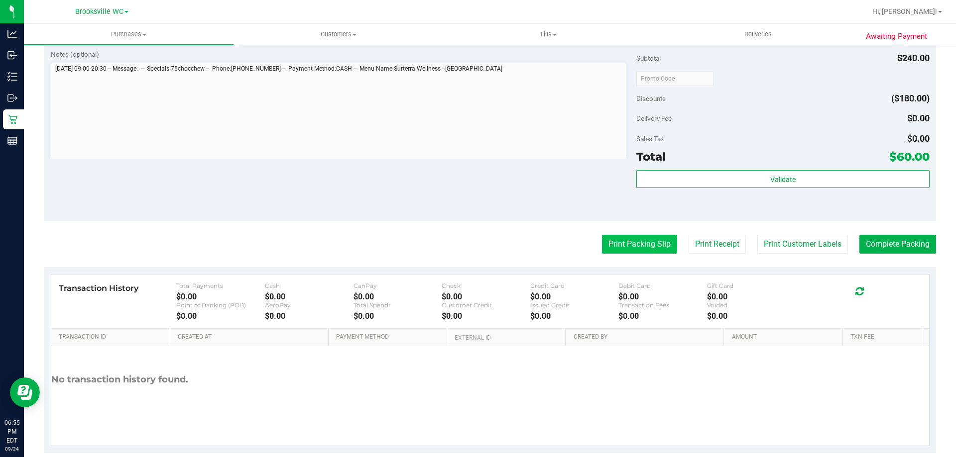
click at [635, 247] on button "Print Packing Slip" at bounding box center [639, 244] width 75 height 19
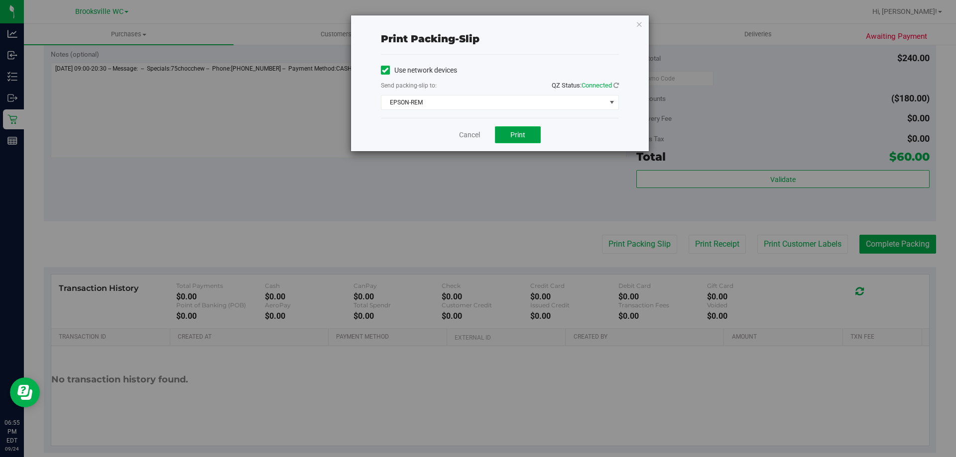
click at [514, 139] on button "Print" at bounding box center [518, 134] width 46 height 17
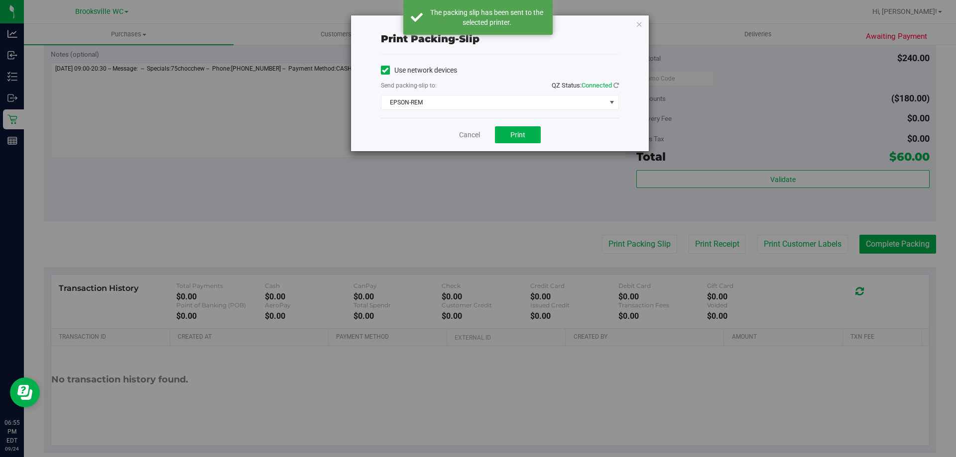
click at [475, 141] on div "Cancel Print" at bounding box center [500, 134] width 238 height 33
click at [472, 133] on link "Cancel" at bounding box center [469, 135] width 21 height 10
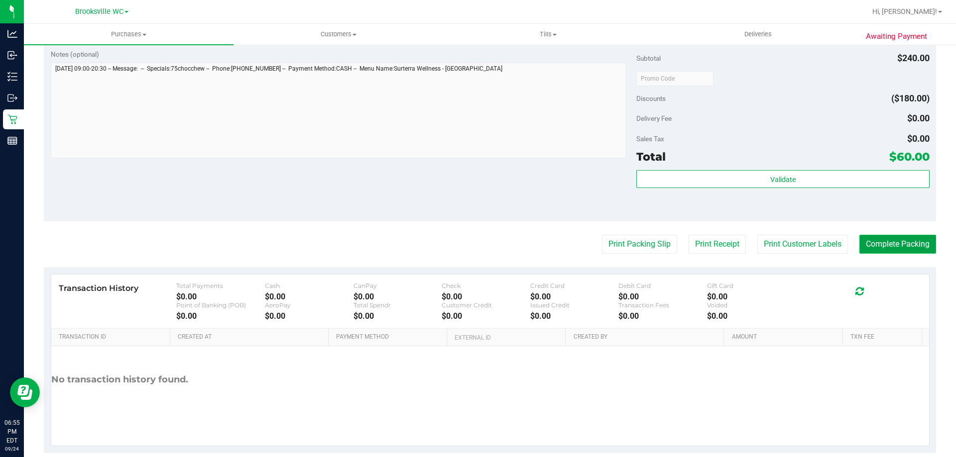
click at [878, 250] on button "Complete Packing" at bounding box center [897, 244] width 77 height 19
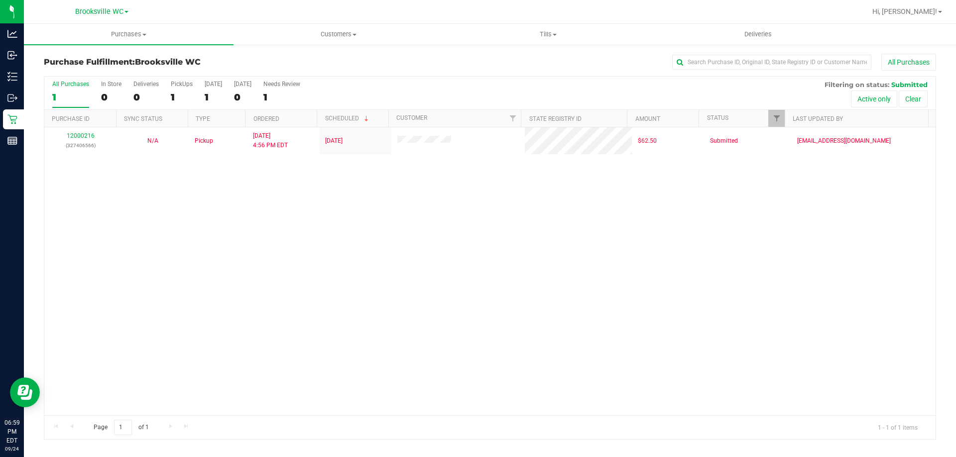
click at [432, 79] on div "All Purchases 1 In Store 0 Deliveries 0 PickUps 1 [DATE] 1 [DATE] 0 Needs Revie…" at bounding box center [489, 81] width 891 height 8
click at [452, 62] on div "All Purchases" at bounding box center [638, 62] width 595 height 17
click at [113, 34] on span "Purchases" at bounding box center [129, 34] width 210 height 9
click at [131, 74] on li "Fulfillment" at bounding box center [129, 72] width 210 height 12
click at [448, 94] on div "All Purchases 0 In Store 0 Deliveries 0 PickUps 0 [DATE] 0 [DATE] 0 Needs Revie…" at bounding box center [489, 93] width 891 height 33
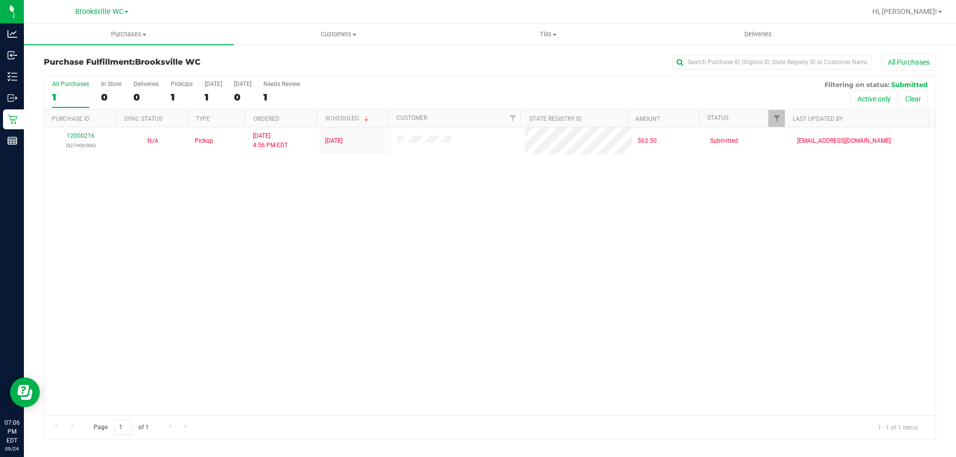
click at [338, 62] on h3 "Purchase Fulfillment: [GEOGRAPHIC_DATA] WC" at bounding box center [192, 62] width 297 height 9
